Goal: Information Seeking & Learning: Learn about a topic

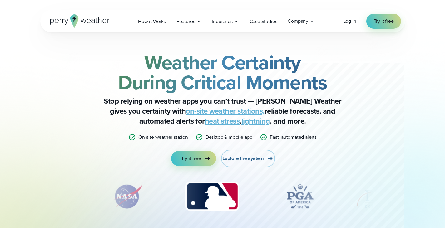
click at [246, 162] on span "Explore the system" at bounding box center [243, 158] width 42 height 7
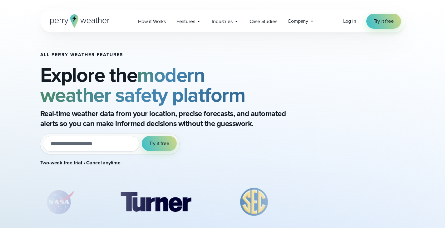
scroll to position [31, 0]
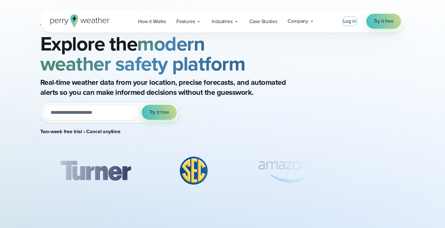
click at [349, 20] on span "Log in" at bounding box center [349, 20] width 13 height 7
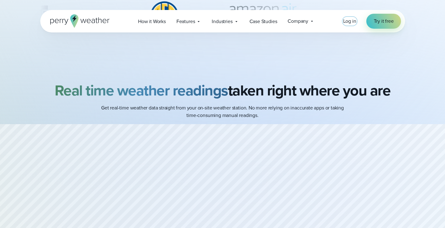
scroll to position [187, 0]
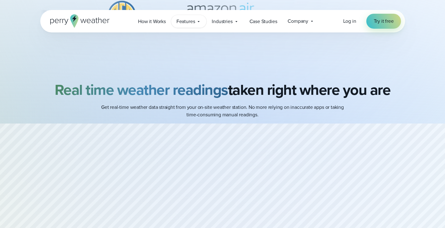
click at [196, 19] on icon at bounding box center [198, 21] width 5 height 5
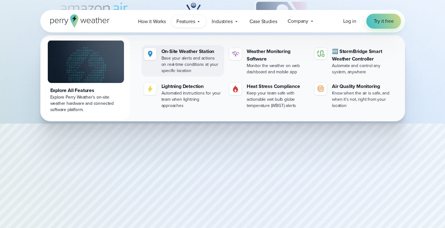
click at [155, 57] on div at bounding box center [150, 54] width 12 height 12
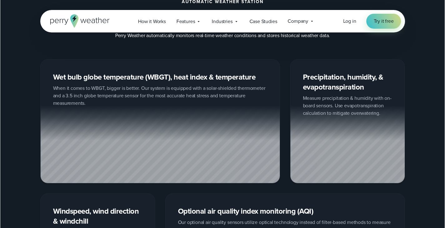
scroll to position [749, 0]
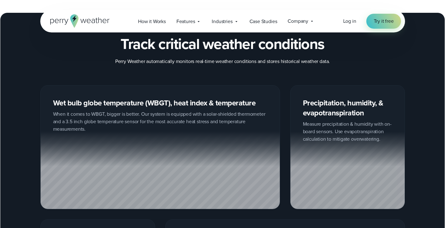
click at [199, 114] on div "Wet bulb globe temperature (WBGT), heat index & temperature When it comes to WB…" at bounding box center [160, 147] width 240 height 124
click at [123, 100] on div "Wet bulb globe temperature (WBGT), heat index & temperature When it comes to WB…" at bounding box center [160, 147] width 240 height 124
click at [115, 154] on div at bounding box center [160, 170] width 239 height 78
drag, startPoint x: 225, startPoint y: 165, endPoint x: 204, endPoint y: 137, distance: 35.2
click at [204, 137] on div at bounding box center [160, 170] width 239 height 78
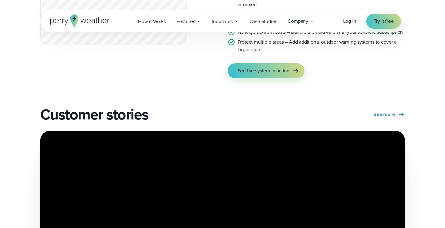
scroll to position [1280, 0]
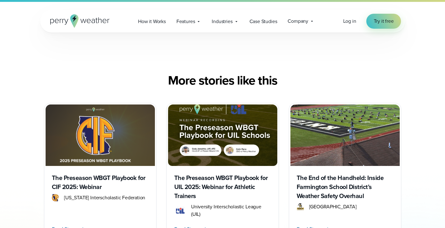
scroll to position [1623, 0]
